Goal: Complete application form

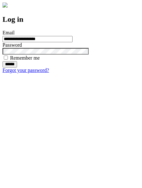
type input "**********"
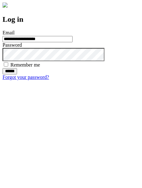
click at [17, 74] on input "******" at bounding box center [10, 71] width 15 height 6
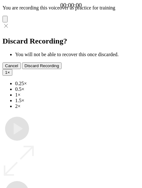
type input "**********"
